Goal: Information Seeking & Learning: Compare options

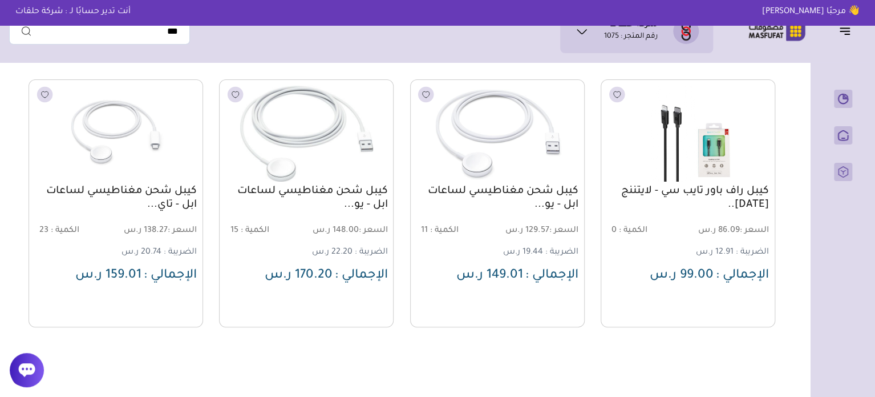
scroll to position [1551, 0]
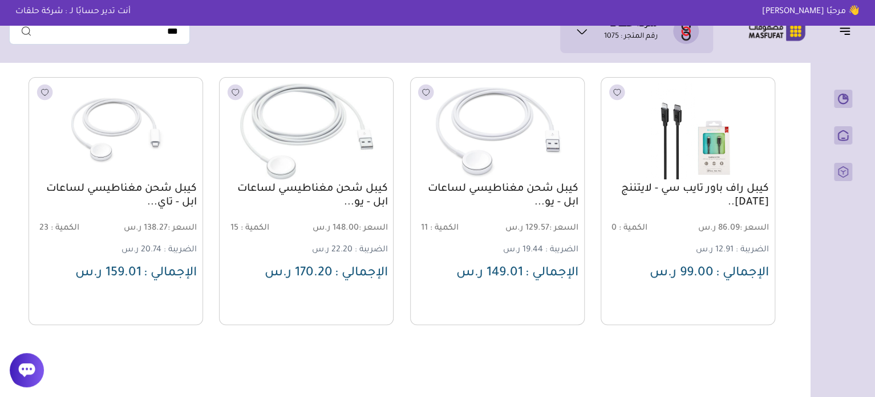
drag, startPoint x: 580, startPoint y: 200, endPoint x: 563, endPoint y: 215, distance: 22.2
click at [563, 215] on div "كيبل شحن مغناطيسي لساعات ابل - يو... السعر : 129.57 ر.س الكمية : 11 الضريبة : 1…" at bounding box center [497, 201] width 175 height 248
copy link "كيبل شحن مغناطيسي لساعات ابل"
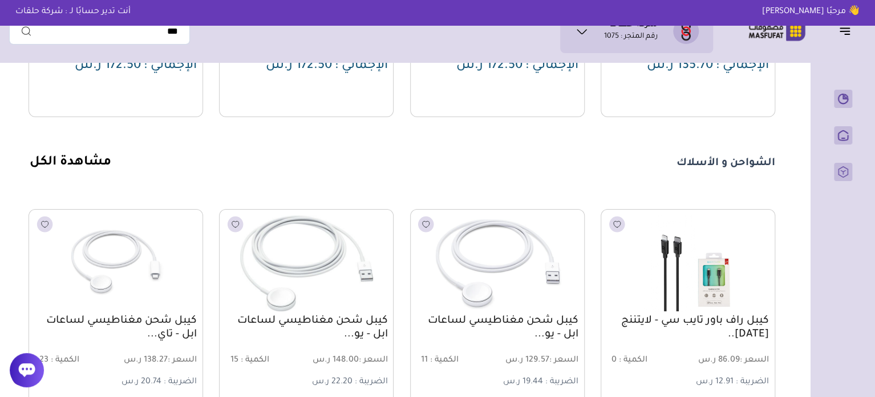
scroll to position [1437, 0]
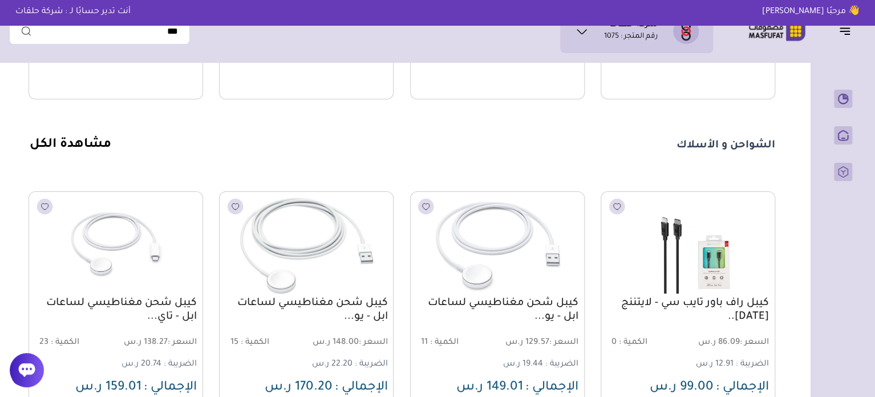
click at [86, 152] on link "مشاهدة الكل" at bounding box center [71, 145] width 82 height 14
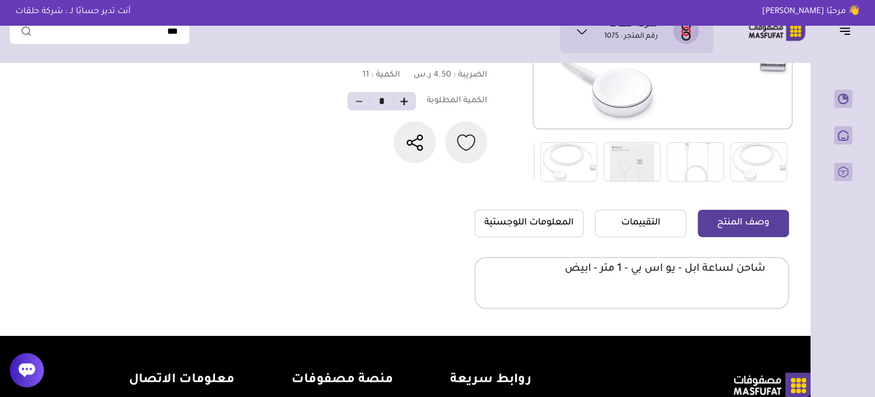
scroll to position [228, 0]
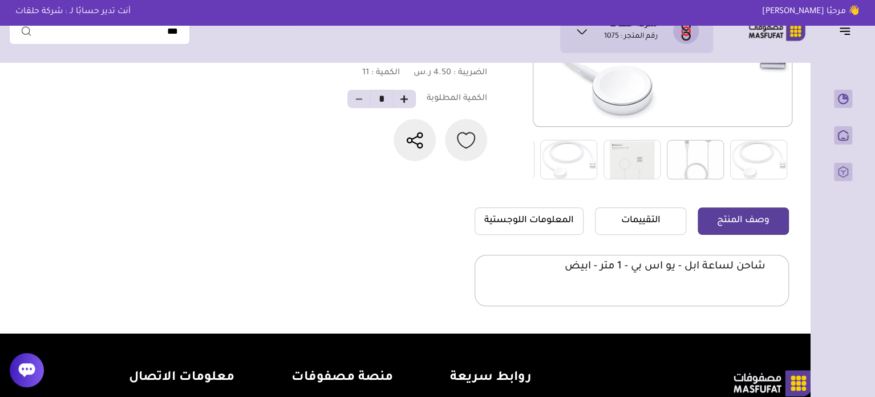
click at [693, 168] on img at bounding box center [695, 159] width 57 height 39
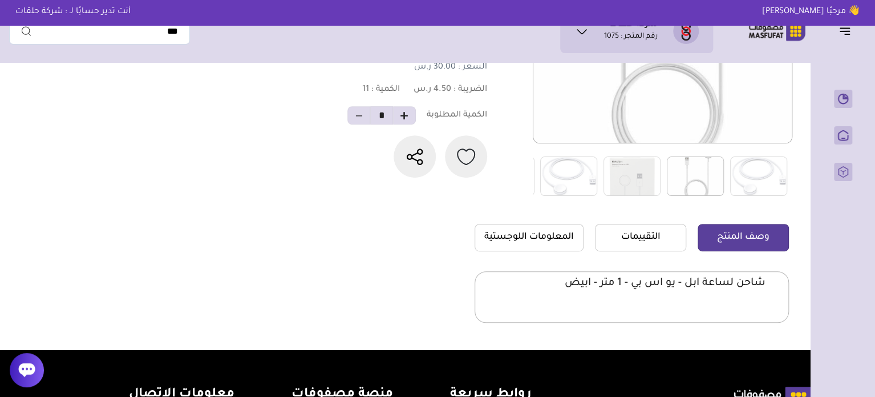
scroll to position [114, 0]
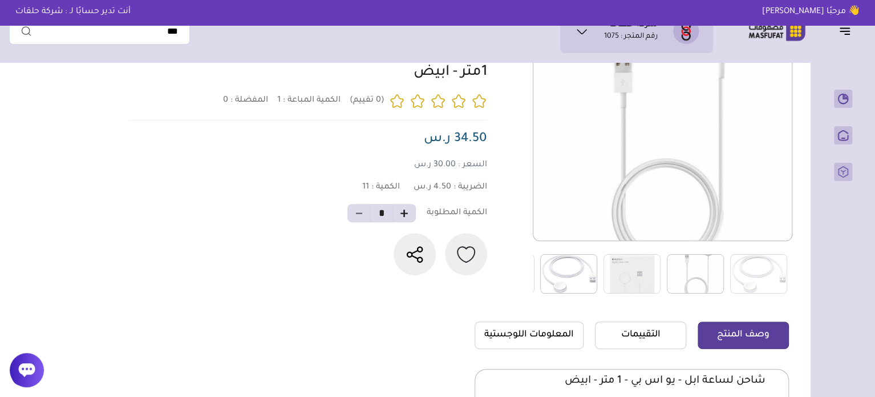
click at [584, 256] on img at bounding box center [568, 273] width 57 height 39
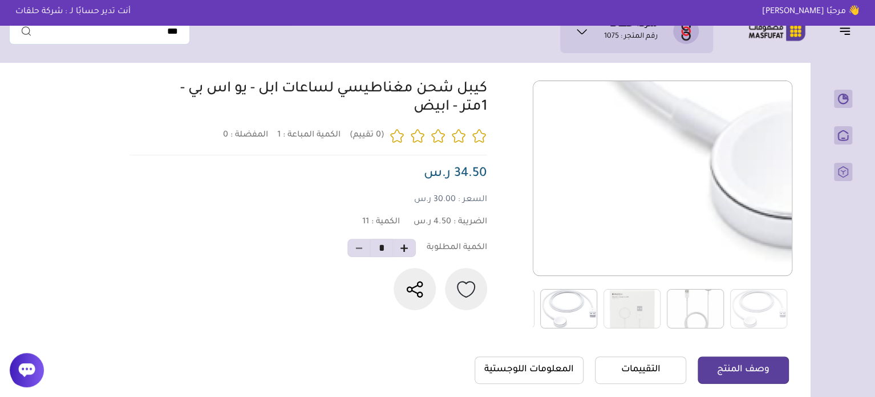
scroll to position [0, 0]
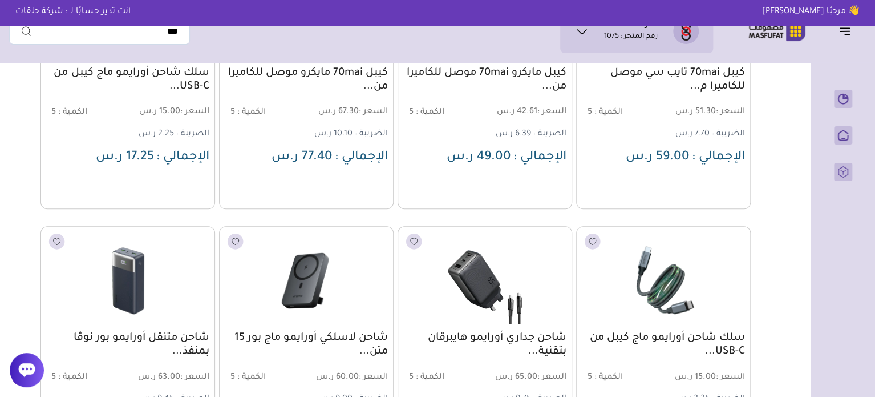
scroll to position [571, 0]
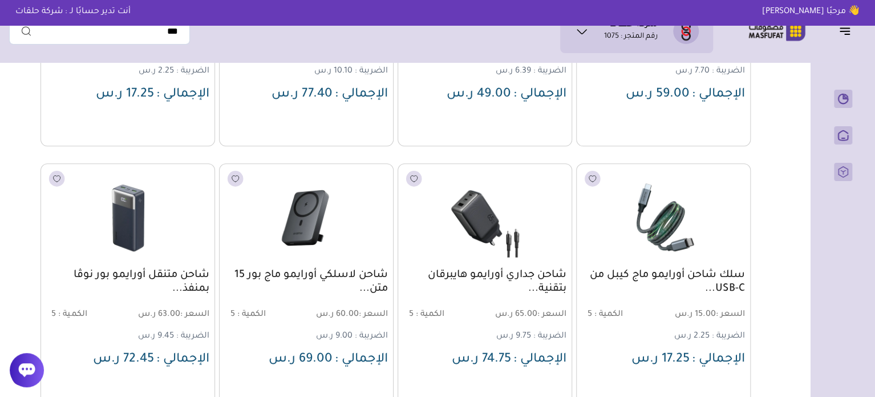
drag, startPoint x: 749, startPoint y: 276, endPoint x: 674, endPoint y: 297, distance: 77.7
click at [674, 297] on div "سلك شاحن أورايمو ماج كيبل من USB-C... السعر : 15.00 ر.س الكمية : 5 الضريبة : 2.…" at bounding box center [663, 287] width 175 height 248
copy link "سلك شاحن أورايمو ماج كيبل من USB-C..."
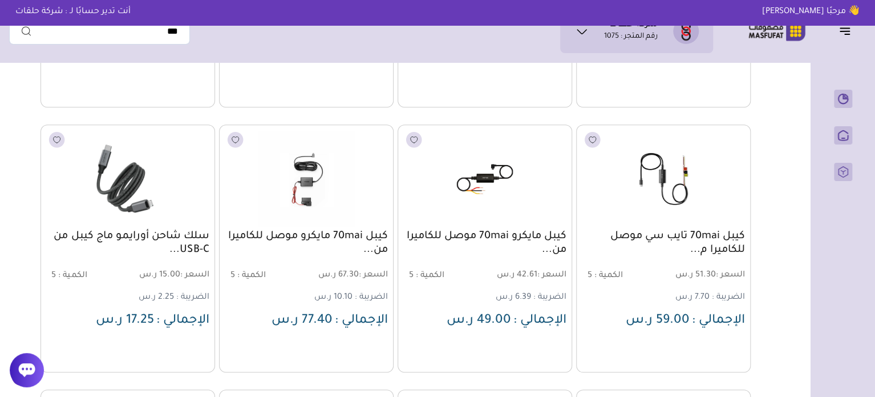
scroll to position [513, 0]
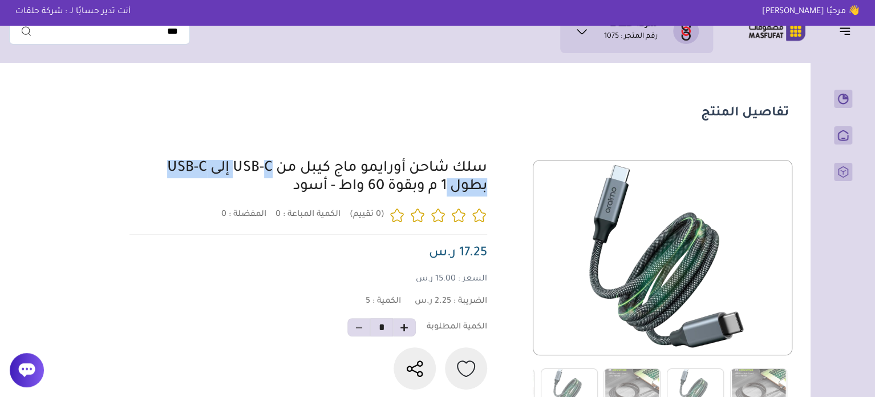
drag, startPoint x: 491, startPoint y: 167, endPoint x: 356, endPoint y: 175, distance: 134.9
click at [356, 175] on div "0 0 5 *" at bounding box center [457, 284] width 663 height 248
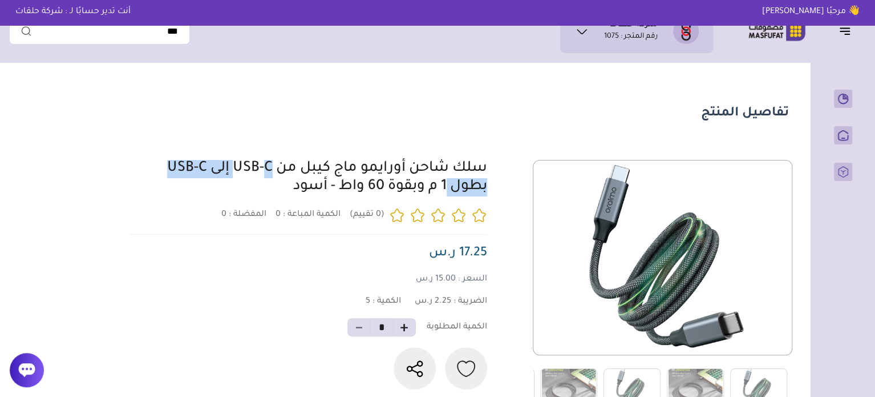
click at [381, 168] on link "سلك شاحن أورايمو ماج كيبل من USB-C إلى USB-C بطول 1 م وبقوة 60 واط - أسود" at bounding box center [327, 178] width 320 height 34
click at [439, 170] on link "سلك شاحن أورايمو ماج كيبل من USB-C إلى USB-C بطول 1 م وبقوة 60 واط - أسود" at bounding box center [327, 178] width 320 height 34
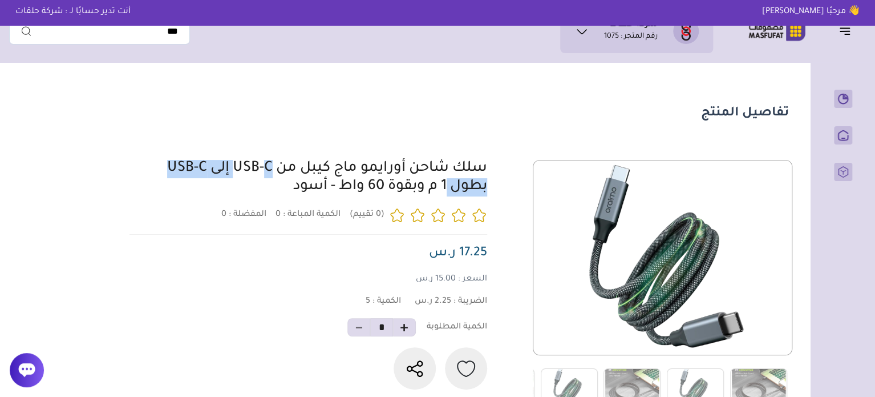
click at [500, 135] on section "تفاصيل المنتج" at bounding box center [402, 349] width 787 height 562
drag, startPoint x: 494, startPoint y: 166, endPoint x: 335, endPoint y: 161, distance: 158.7
click at [335, 161] on div "0 0 5 *" at bounding box center [457, 284] width 663 height 248
copy link "سلك شاحن أورايمو ماج"
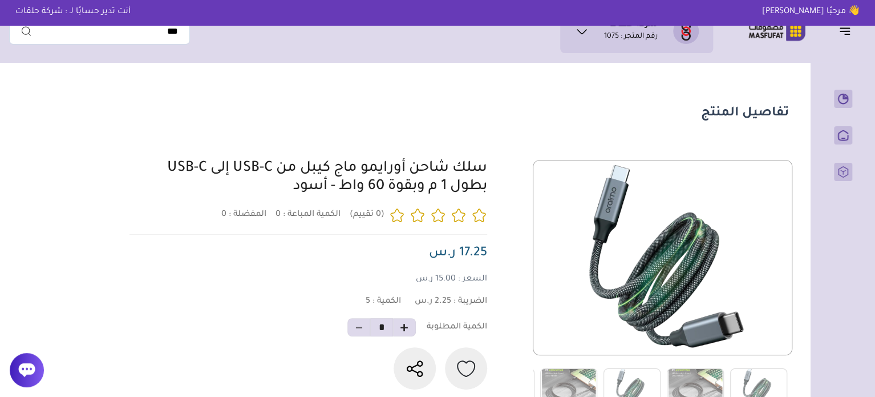
click at [262, 191] on div "سلك شاحن أورايمو ماج كيبل من USB-C إلى USB-C بطول 1 م وبقوة 60 واط - أسود" at bounding box center [323, 178] width 328 height 37
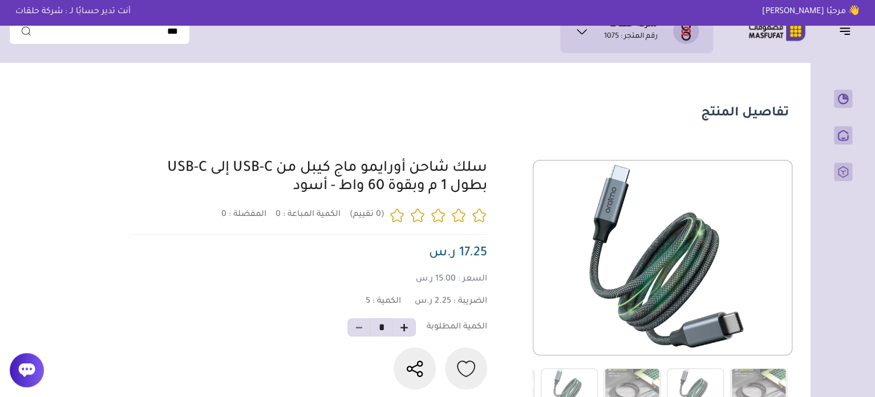
drag, startPoint x: 159, startPoint y: 170, endPoint x: 220, endPoint y: 172, distance: 61.1
click at [228, 165] on div "سلك شاحن أورايمو ماج كيبل من USB-C إلى USB-C بطول 1 م وبقوة 60 واط - أسود 0" at bounding box center [305, 274] width 365 height 229
click at [199, 189] on div "سلك شاحن أورايمو ماج كيبل من USB-C إلى USB-C بطول 1 م وبقوة 60 واط - أسود" at bounding box center [323, 178] width 328 height 37
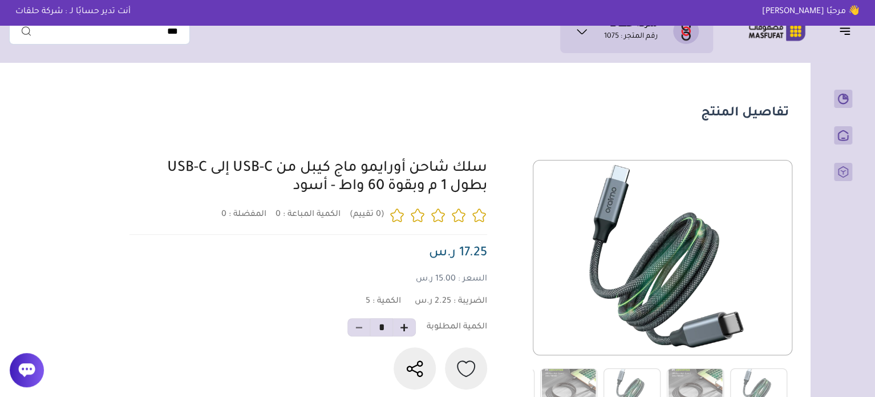
drag, startPoint x: 157, startPoint y: 184, endPoint x: 274, endPoint y: 171, distance: 117.7
click at [274, 171] on div "سلك شاحن أورايمو ماج كيبل من USB-C إلى USB-C بطول 1 م وبقوة 60 واط - أسود 0" at bounding box center [305, 274] width 365 height 229
click at [270, 149] on section "تفاصيل المنتج" at bounding box center [402, 349] width 787 height 562
click at [264, 148] on section "تفاصيل المنتج" at bounding box center [402, 349] width 787 height 562
drag, startPoint x: 160, startPoint y: 201, endPoint x: 272, endPoint y: 156, distance: 120.4
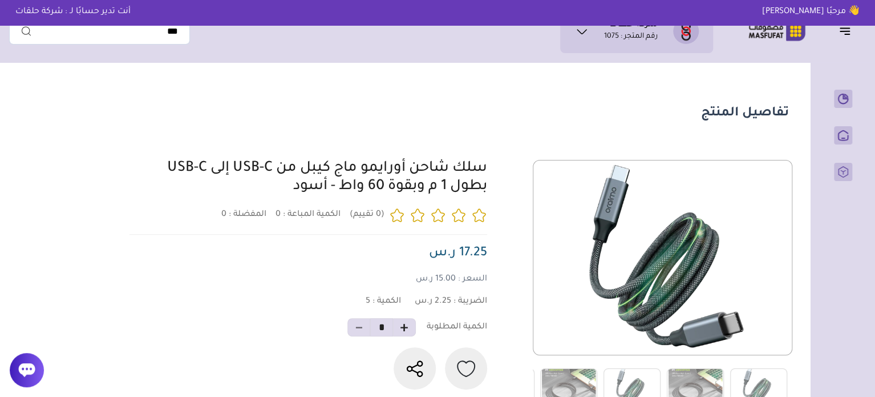
click at [272, 156] on section "تفاصيل المنتج" at bounding box center [402, 349] width 787 height 562
copy link "USB-C إلى USB-C بطول 1 م وبقوة 60 واط - أسود"
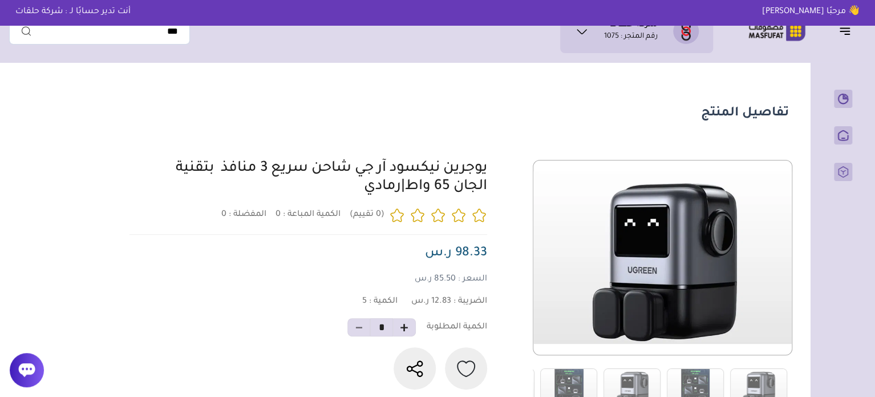
drag, startPoint x: 494, startPoint y: 171, endPoint x: 363, endPoint y: 192, distance: 132.9
click at [363, 192] on div "0 0 5 *" at bounding box center [457, 284] width 663 height 248
copy link "يوجرين نيكسود آر جي شاحن سريع 3 منافذ بتقنية الجان 65 واط|رمادي"
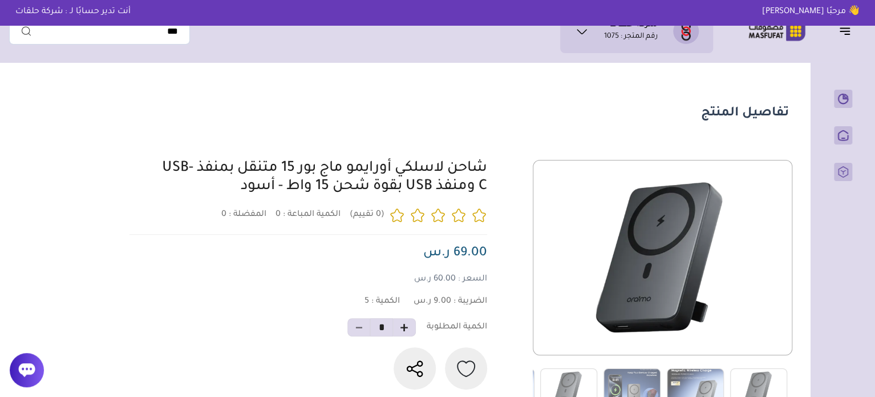
drag, startPoint x: 507, startPoint y: 164, endPoint x: 242, endPoint y: 195, distance: 266.5
click at [242, 195] on div at bounding box center [457, 284] width 663 height 248
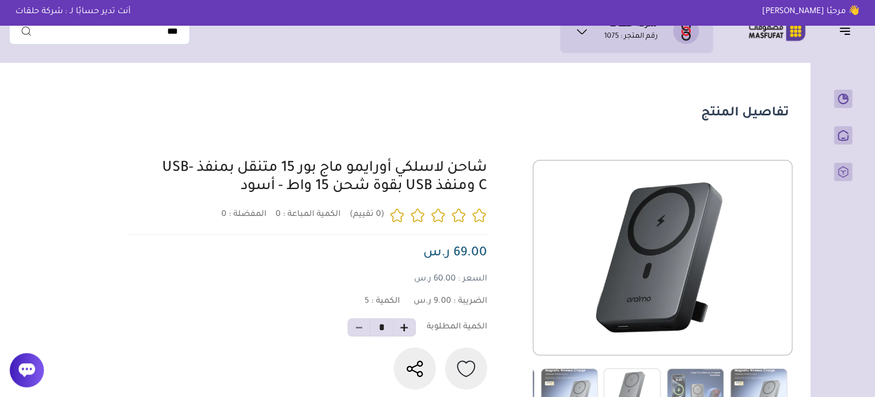
copy link "شاحن لاسلكي أورايمو ماج بور 15 متنقل بمنفذ USB-C ومنفذ USB بقوة شحن 15 واط - أس…"
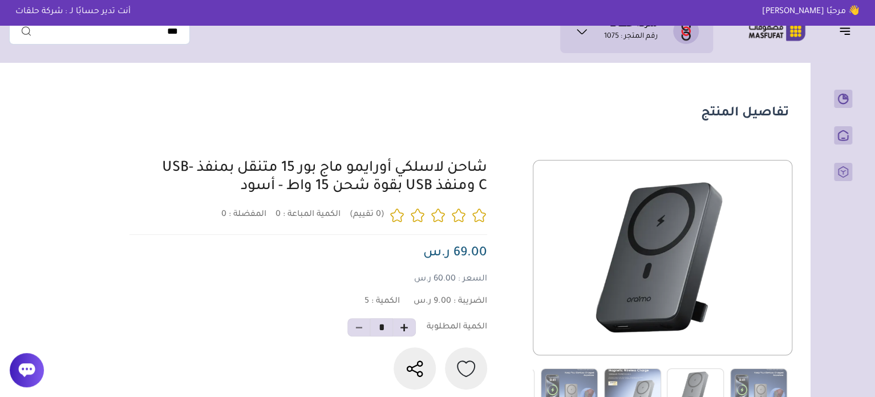
drag, startPoint x: 450, startPoint y: 169, endPoint x: 475, endPoint y: 184, distance: 28.9
copy link "شاحن لاسلكي أورايمو ماج بور 15 متنقل بمنفذ USB-C ومنفذ USB بقوة شحن 15 واط - أس…"
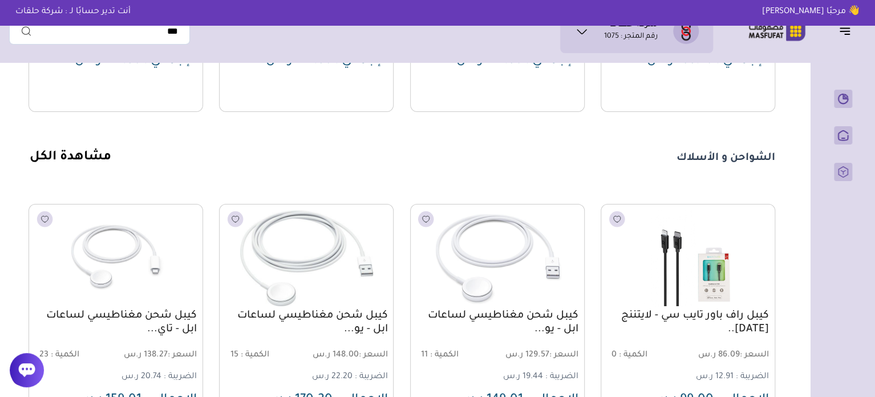
scroll to position [1437, 0]
